Goal: Check status: Check status

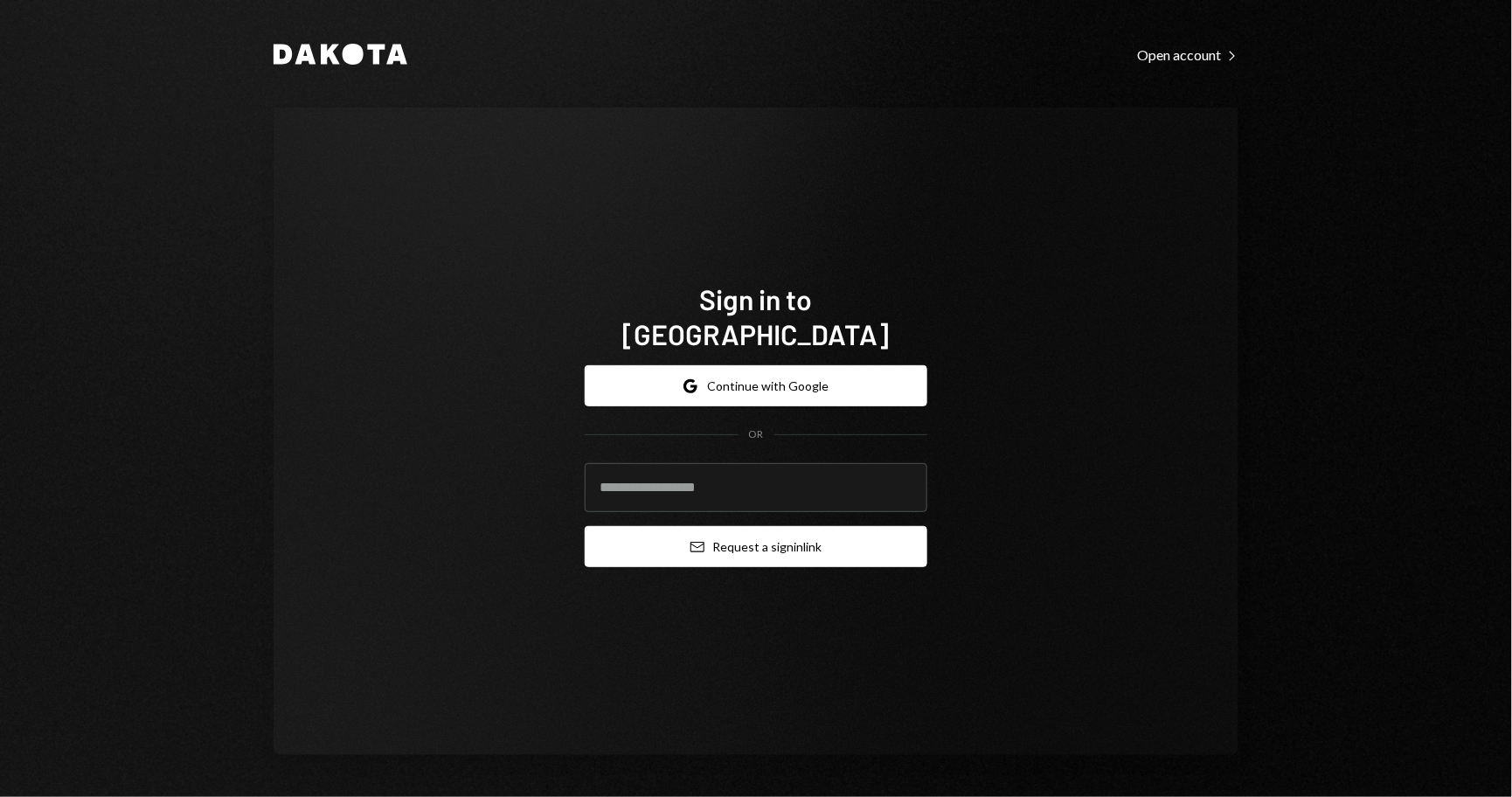
type input "**********"
click at [746, 534] on button "Email Request a sign in link" at bounding box center [756, 547] width 343 height 41
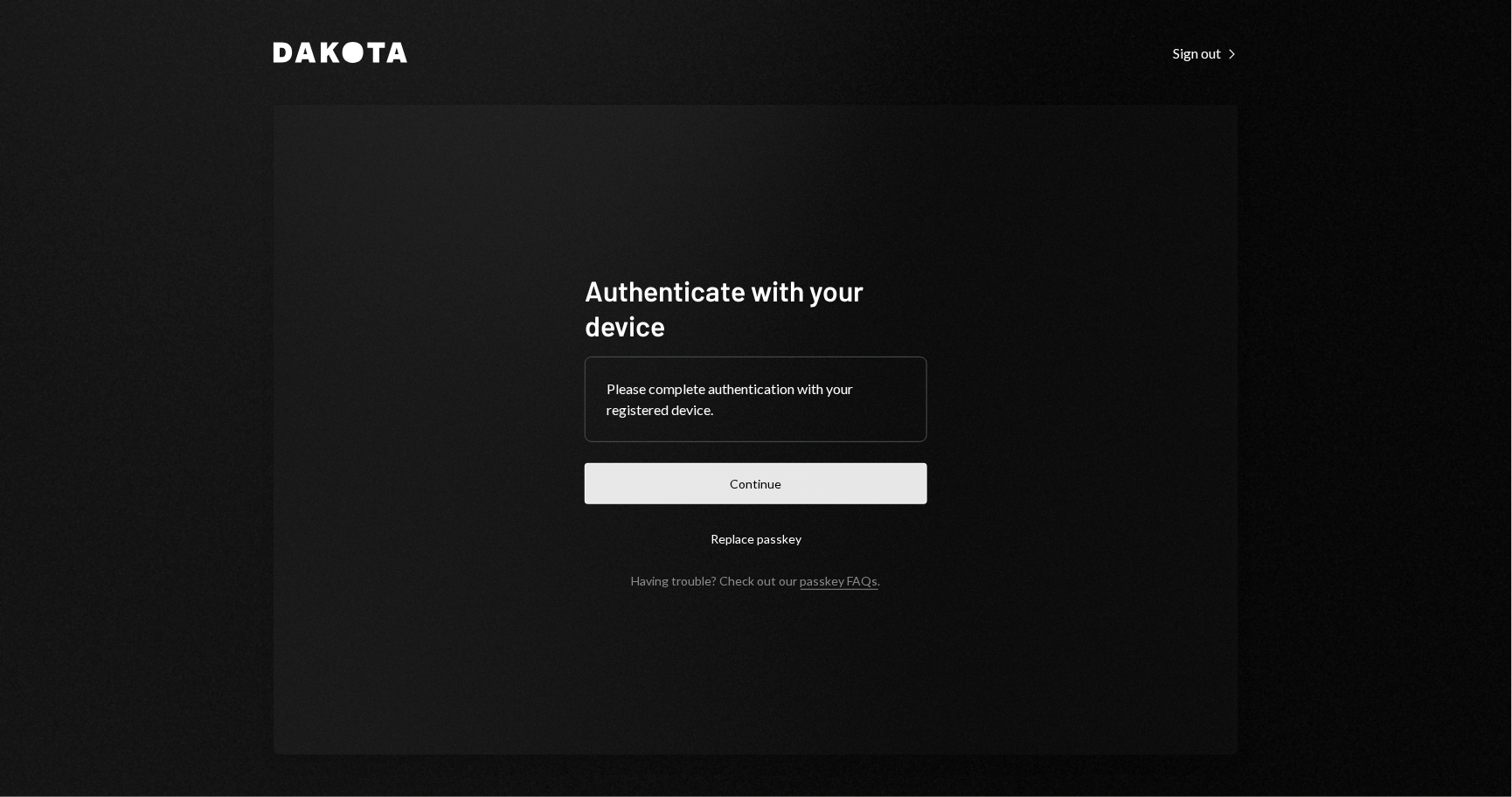
click at [750, 485] on button "Continue" at bounding box center [756, 484] width 343 height 41
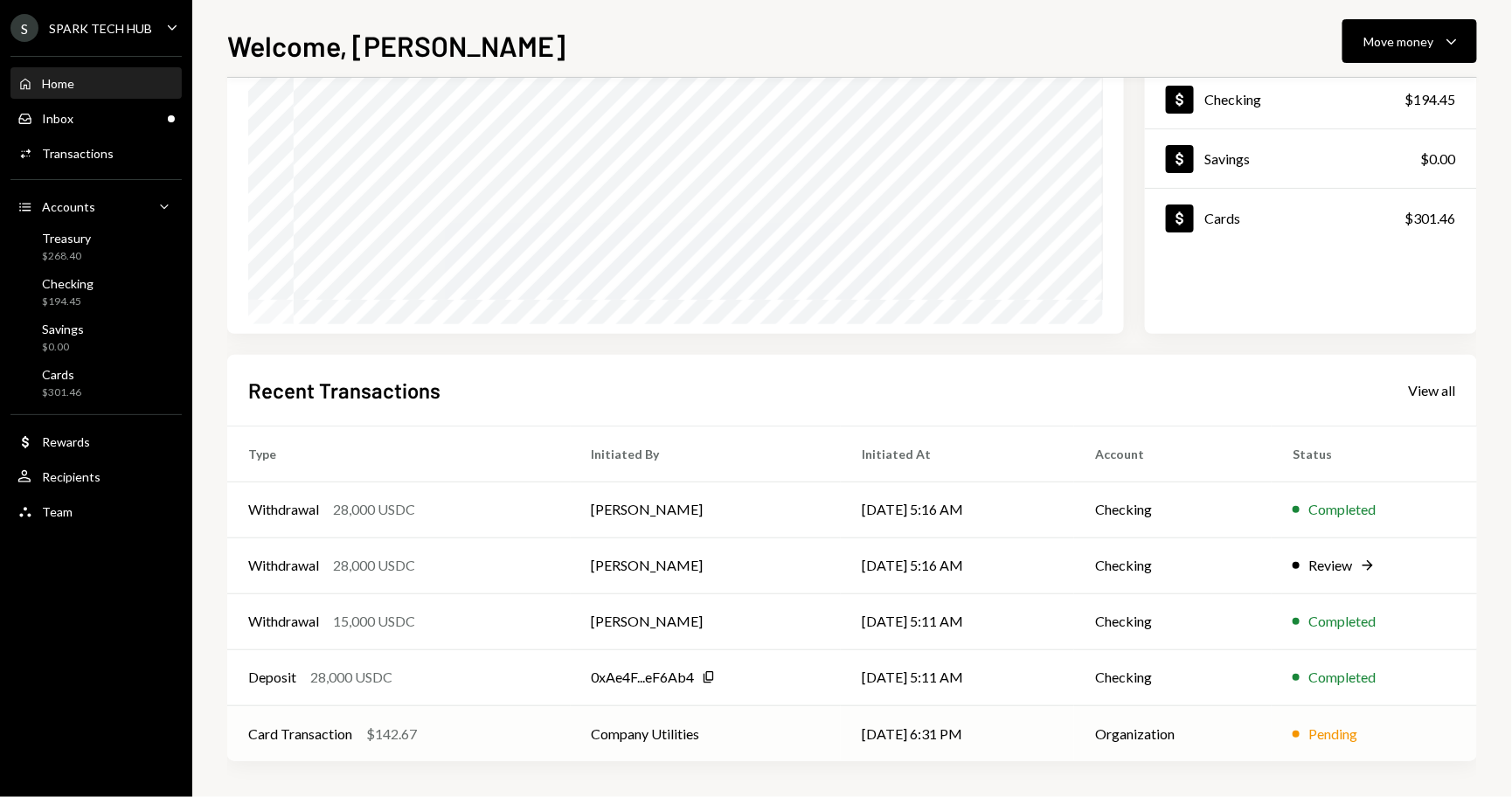
scroll to position [172, 0]
click at [1337, 570] on div "Review" at bounding box center [1330, 567] width 44 height 21
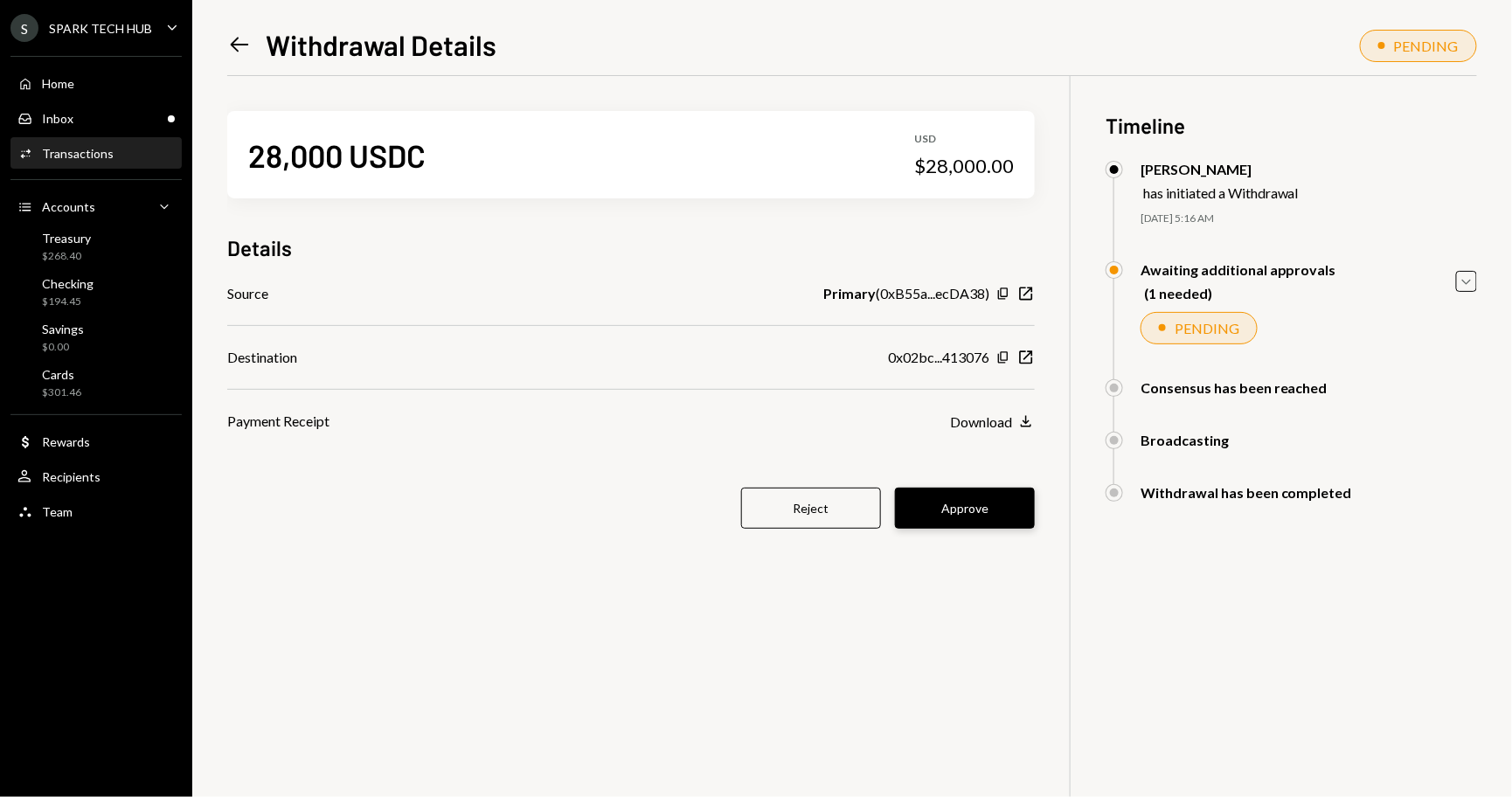
click at [965, 511] on button "Approve" at bounding box center [965, 508] width 140 height 41
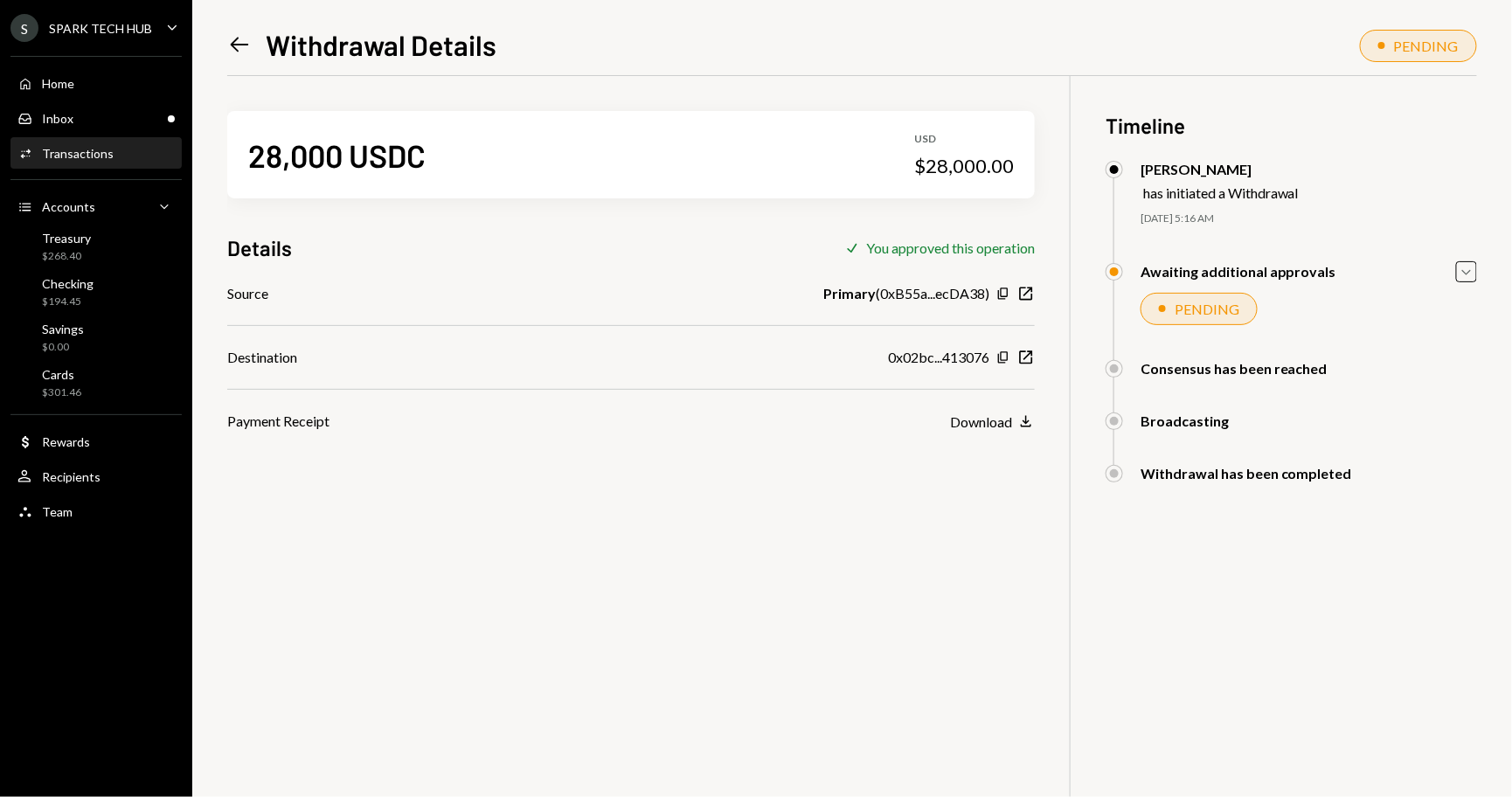
click at [83, 149] on div "Transactions" at bounding box center [78, 153] width 72 height 15
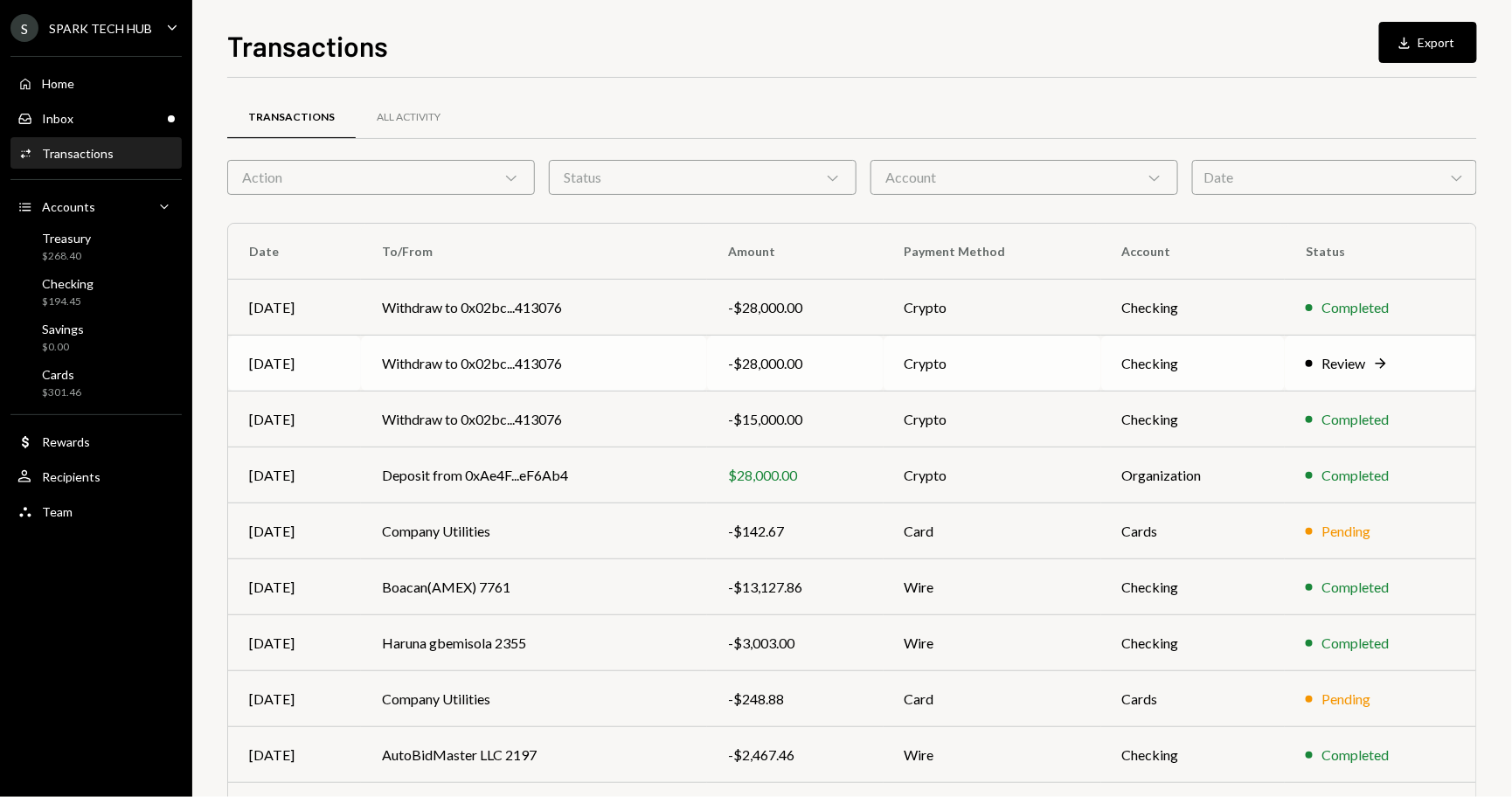
click at [471, 363] on td "Withdraw to 0x02bc...413076" at bounding box center [533, 363] width 346 height 56
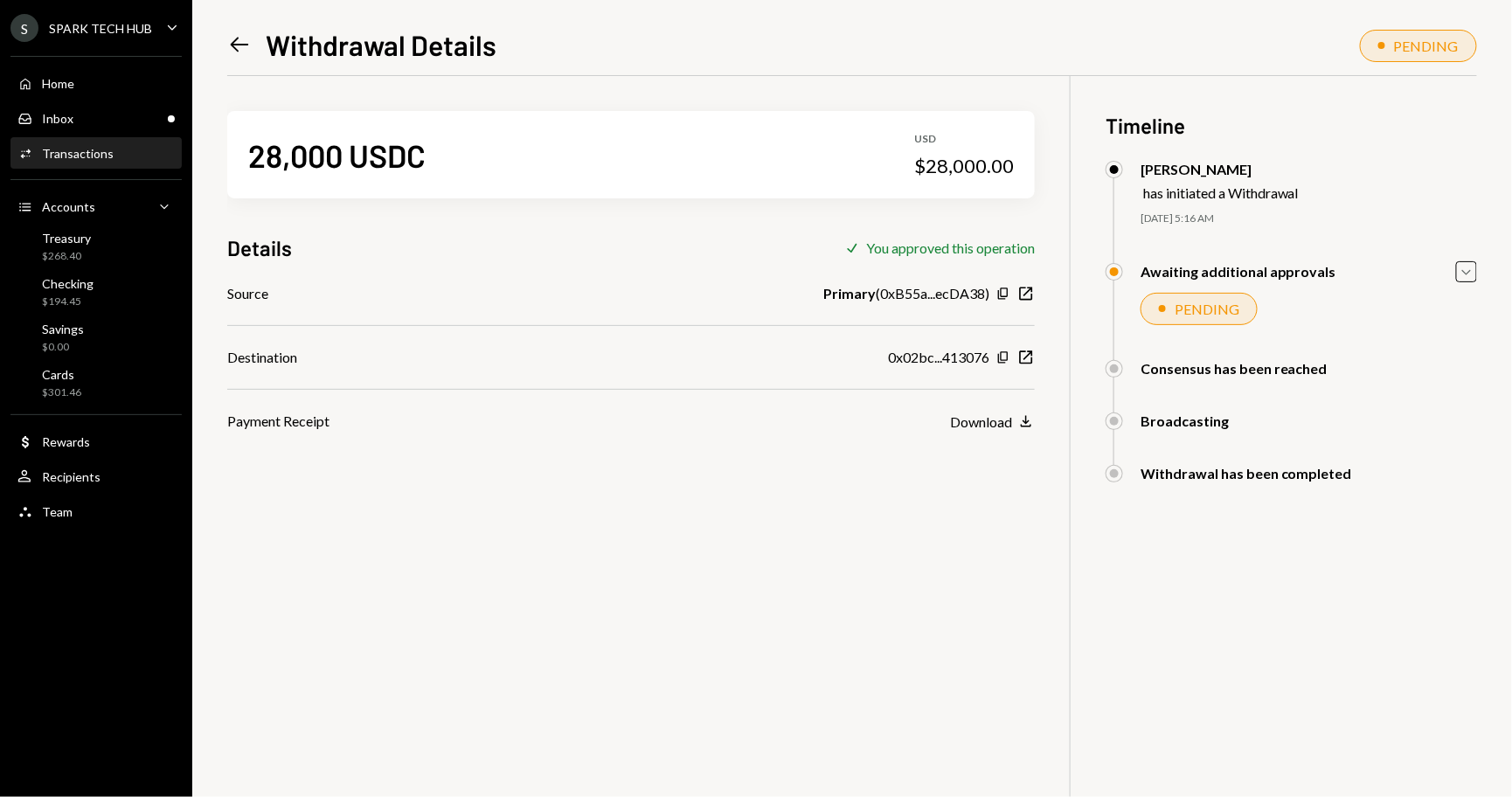
click at [89, 154] on div "Transactions" at bounding box center [78, 153] width 72 height 15
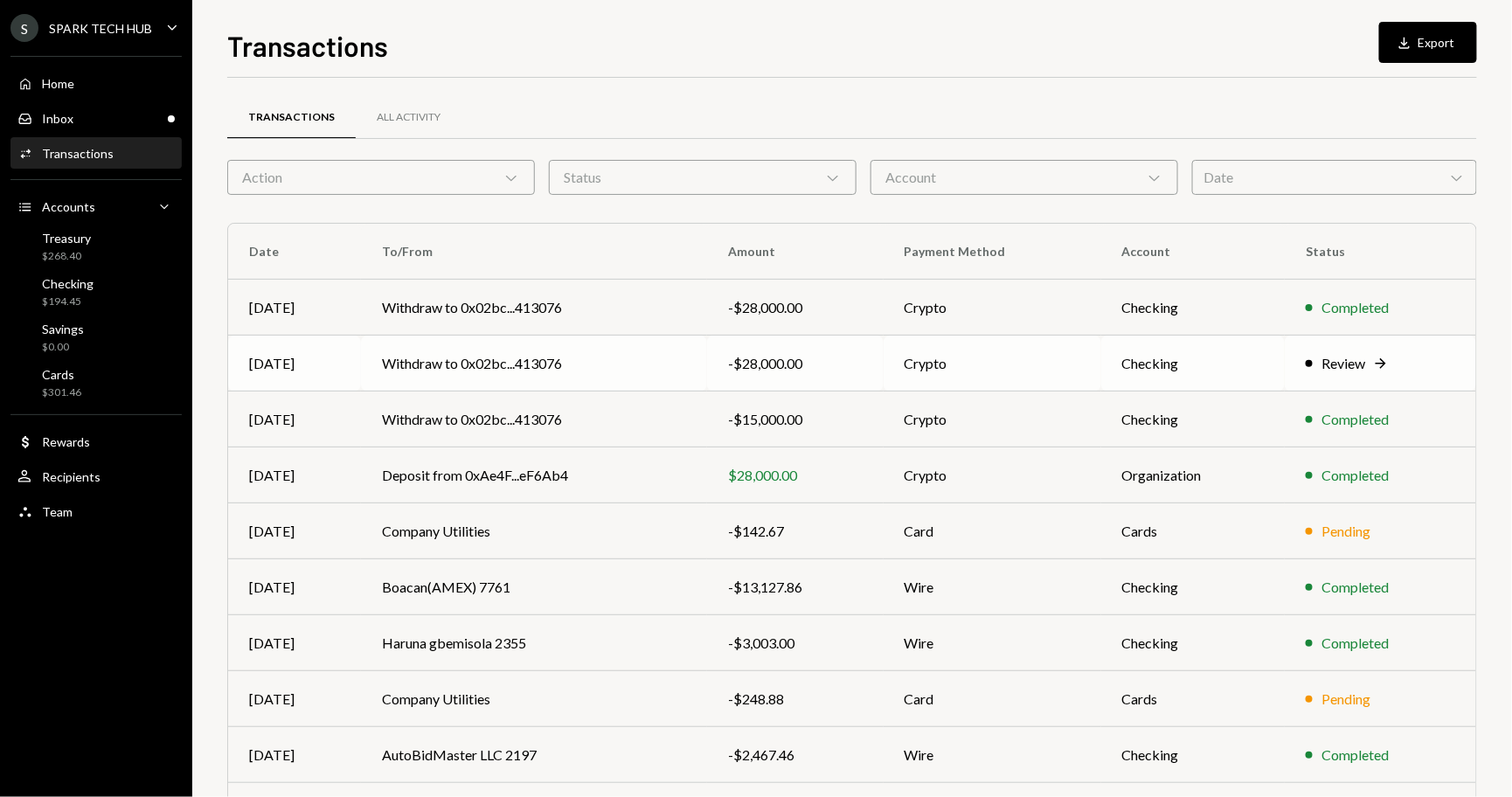
click at [667, 365] on td "Withdraw to 0x02bc...413076" at bounding box center [533, 363] width 346 height 56
